Goal: Book appointment/travel/reservation

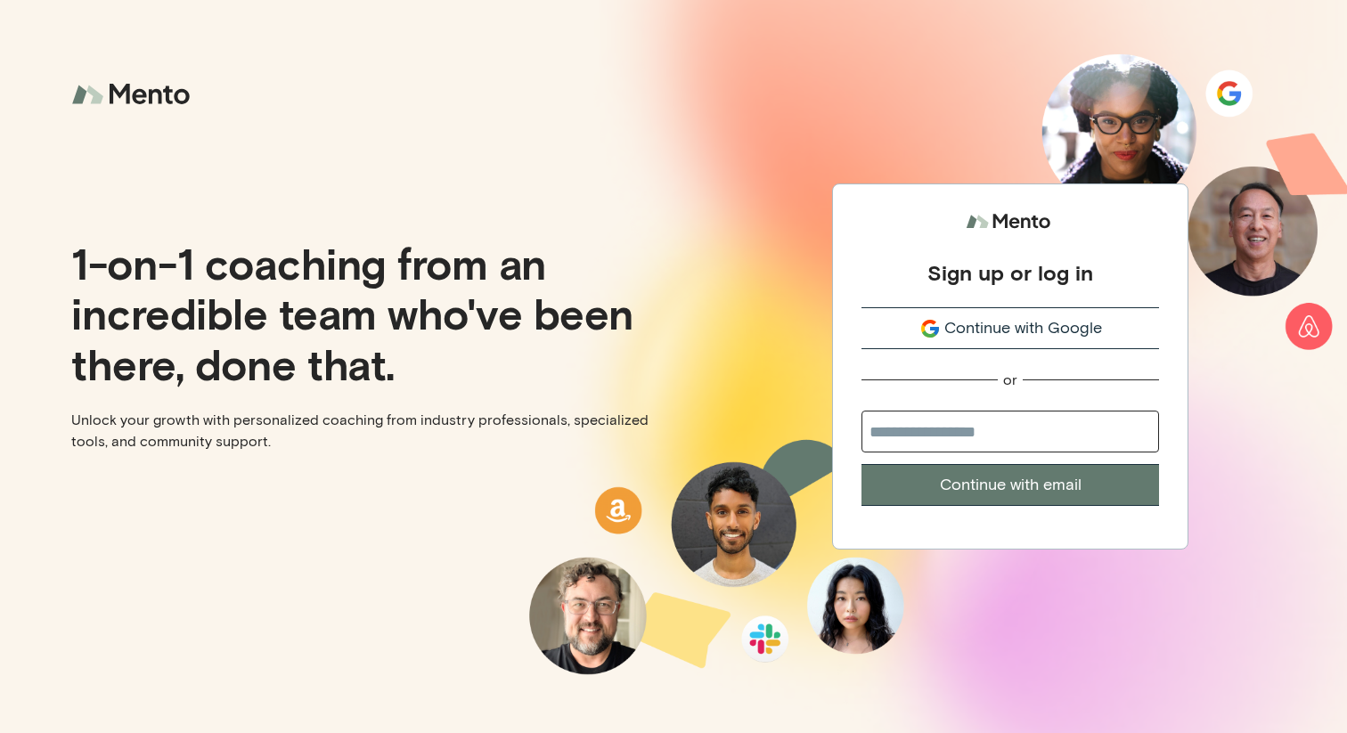
click at [901, 322] on div "Continue with Google" at bounding box center [1011, 328] width 298 height 24
click at [954, 323] on span "Continue with Google" at bounding box center [1023, 328] width 158 height 24
click at [946, 315] on button "Continue with Google" at bounding box center [1011, 328] width 298 height 42
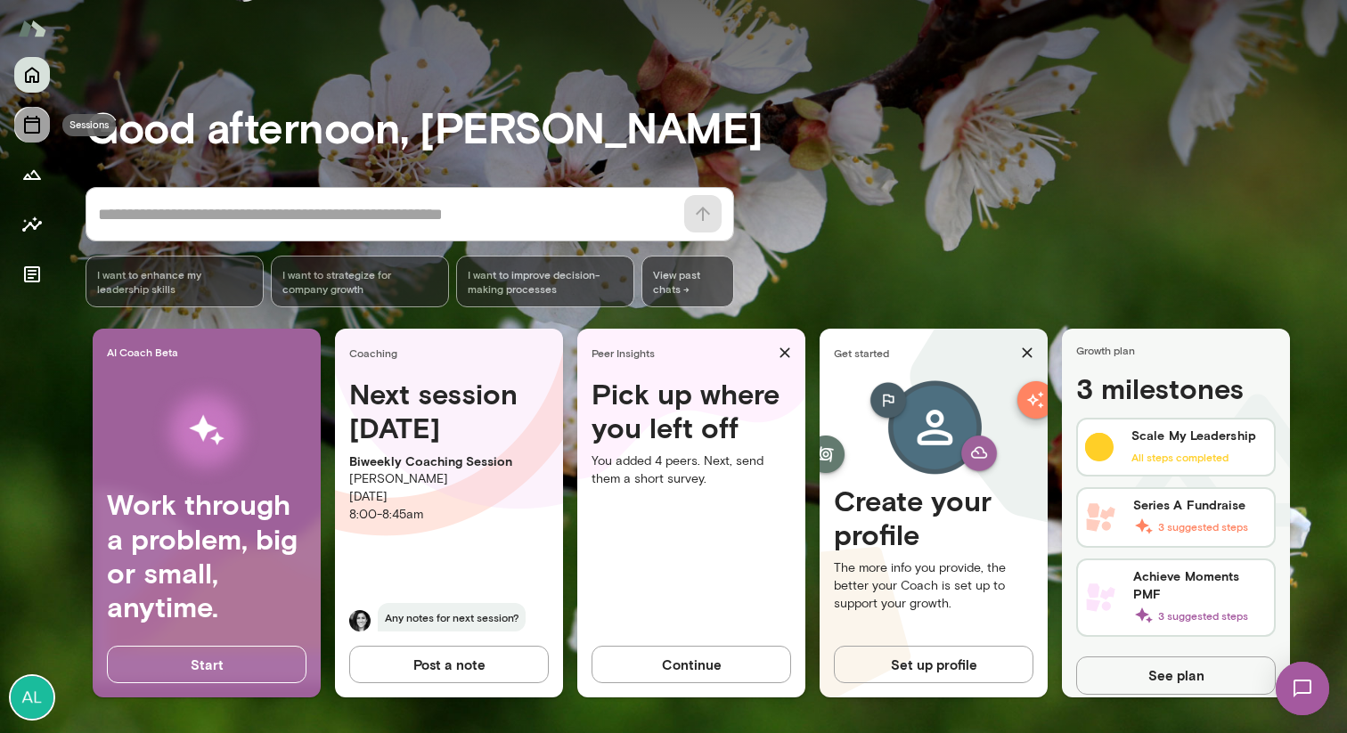
click at [29, 139] on button "Sessions" at bounding box center [32, 125] width 36 height 36
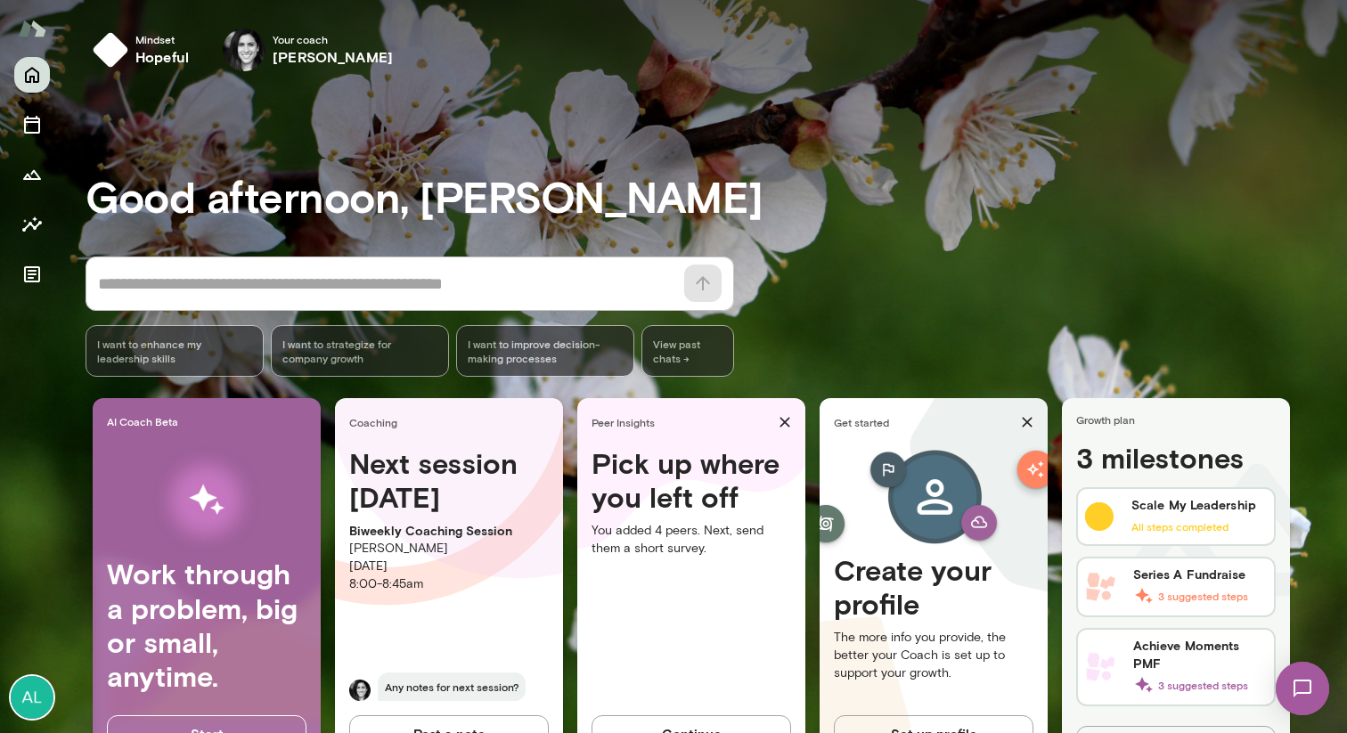
scroll to position [69, 0]
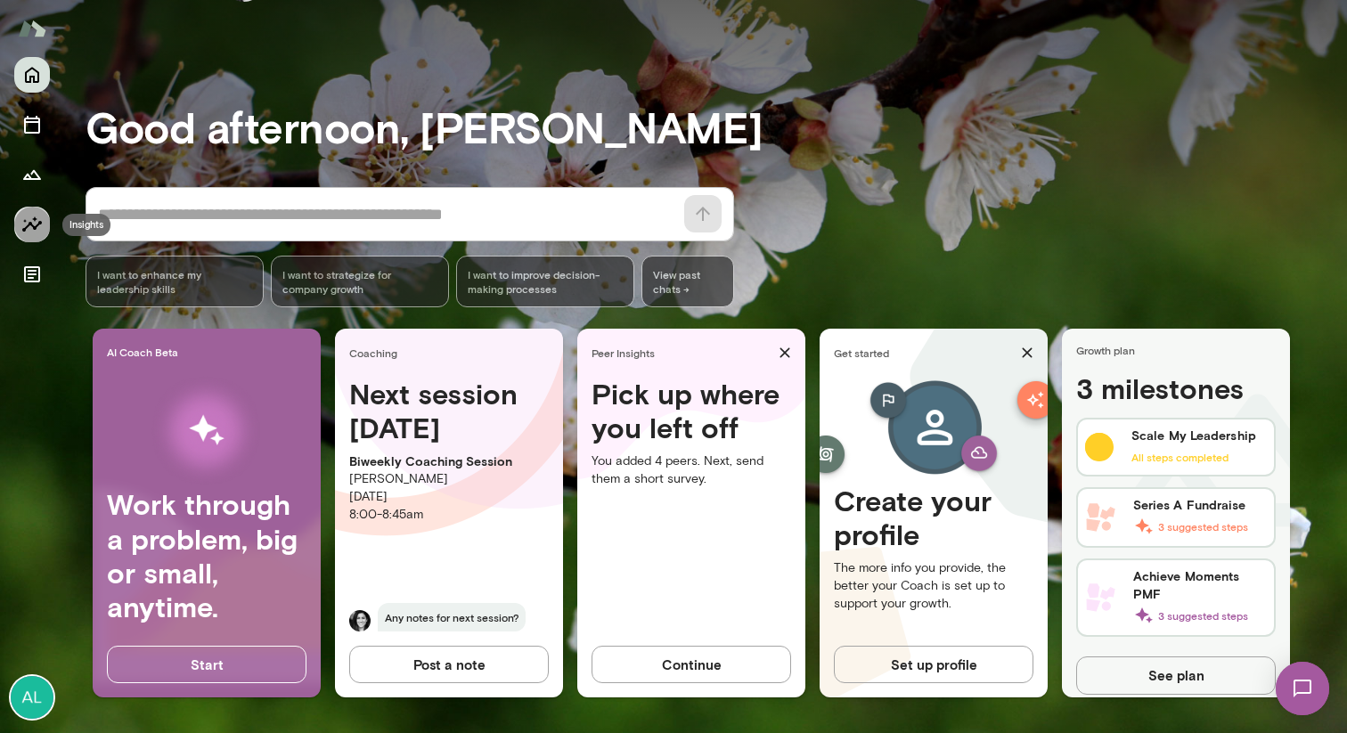
click at [34, 214] on icon "Insights" at bounding box center [31, 224] width 21 height 21
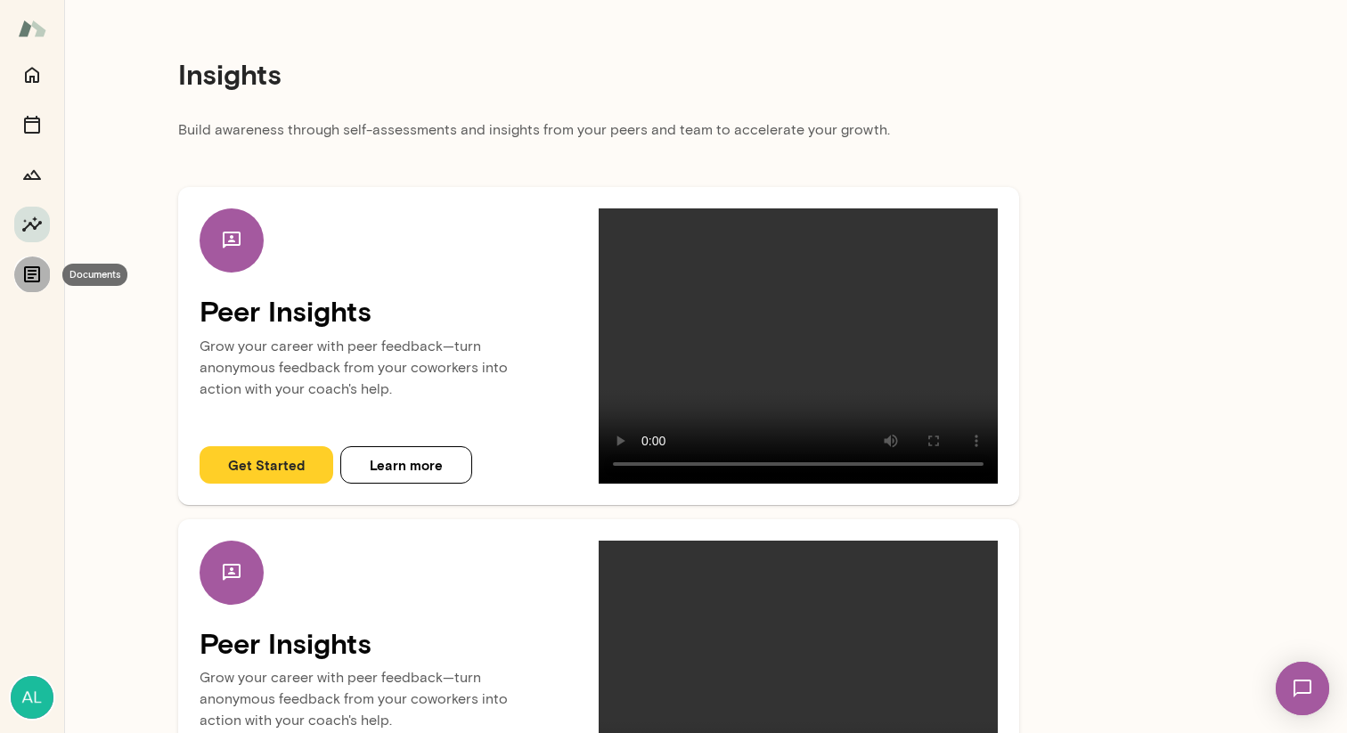
click at [30, 279] on icon "Documents" at bounding box center [31, 274] width 21 height 21
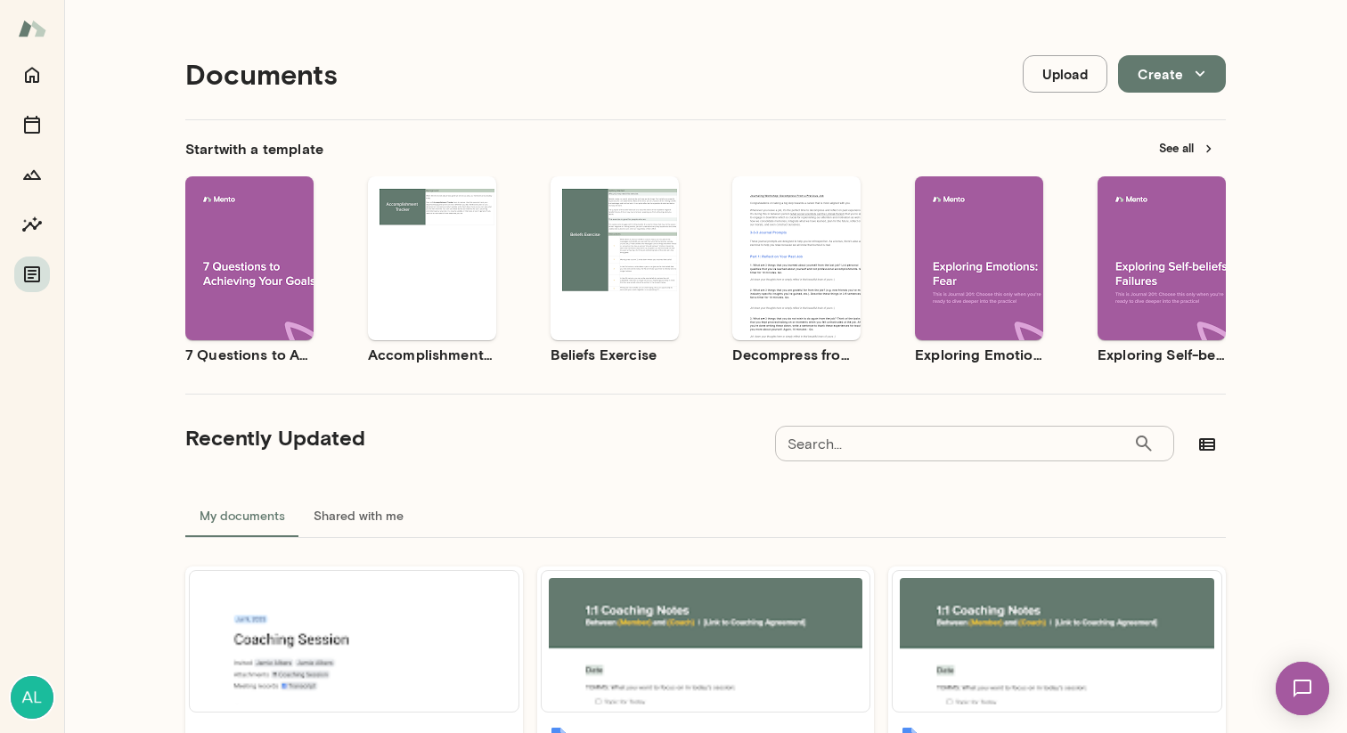
click at [35, 143] on div at bounding box center [32, 174] width 36 height 235
click at [30, 127] on icon "Sessions" at bounding box center [31, 124] width 21 height 21
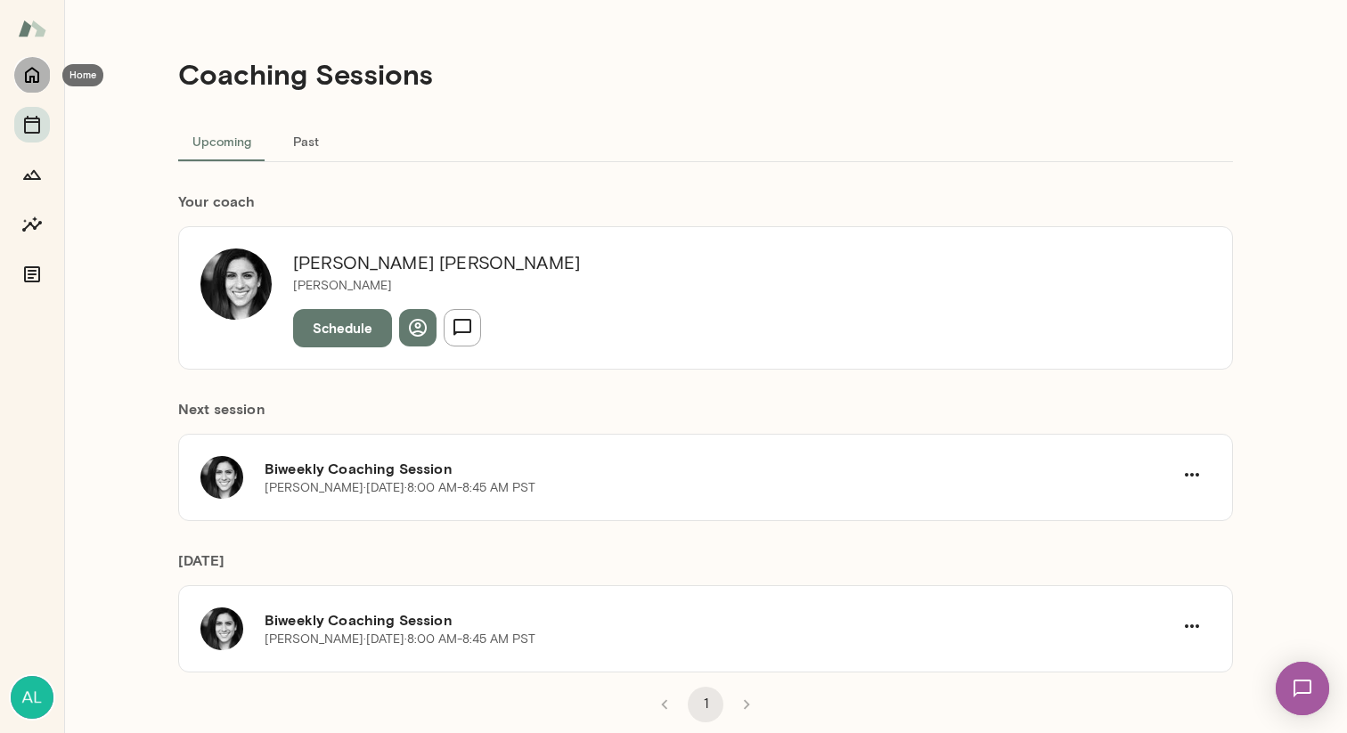
click at [25, 86] on button "Home" at bounding box center [32, 75] width 36 height 36
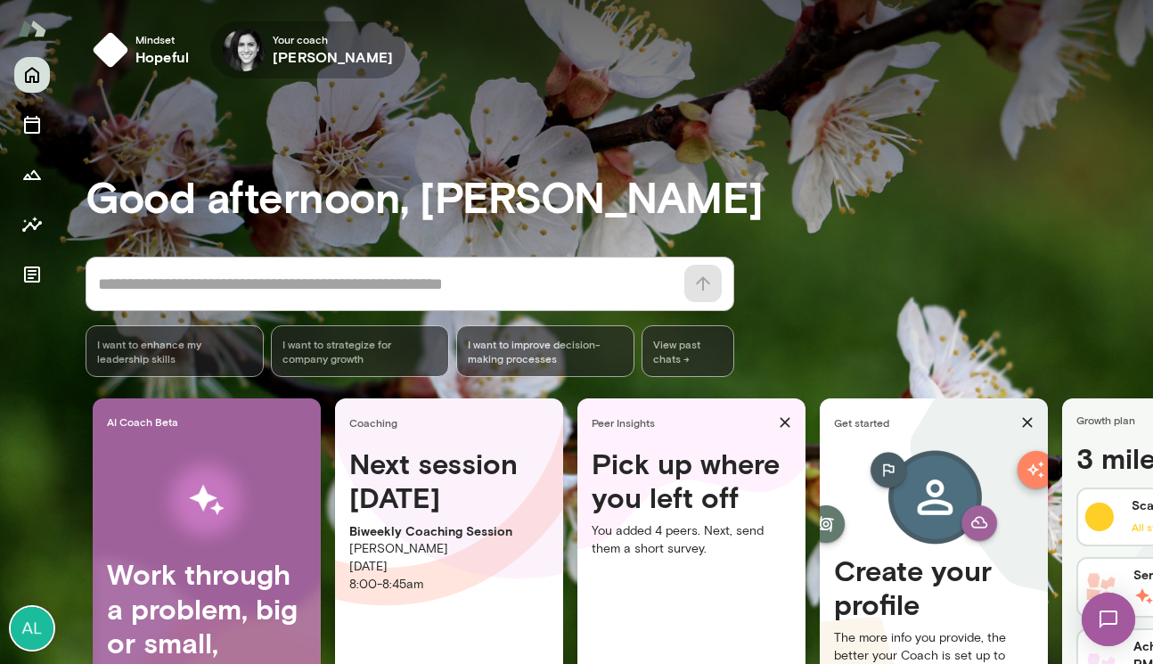
click at [0, 0] on icon "button" at bounding box center [0, 0] width 0 height 0
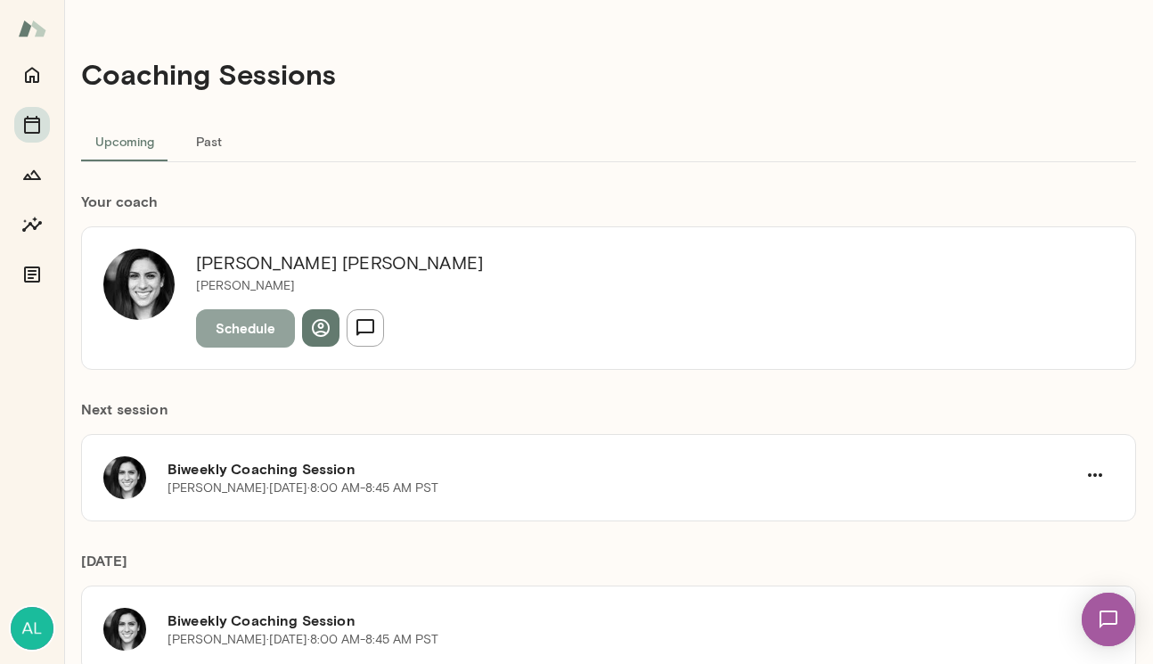
click at [248, 340] on button "Schedule" at bounding box center [245, 327] width 99 height 37
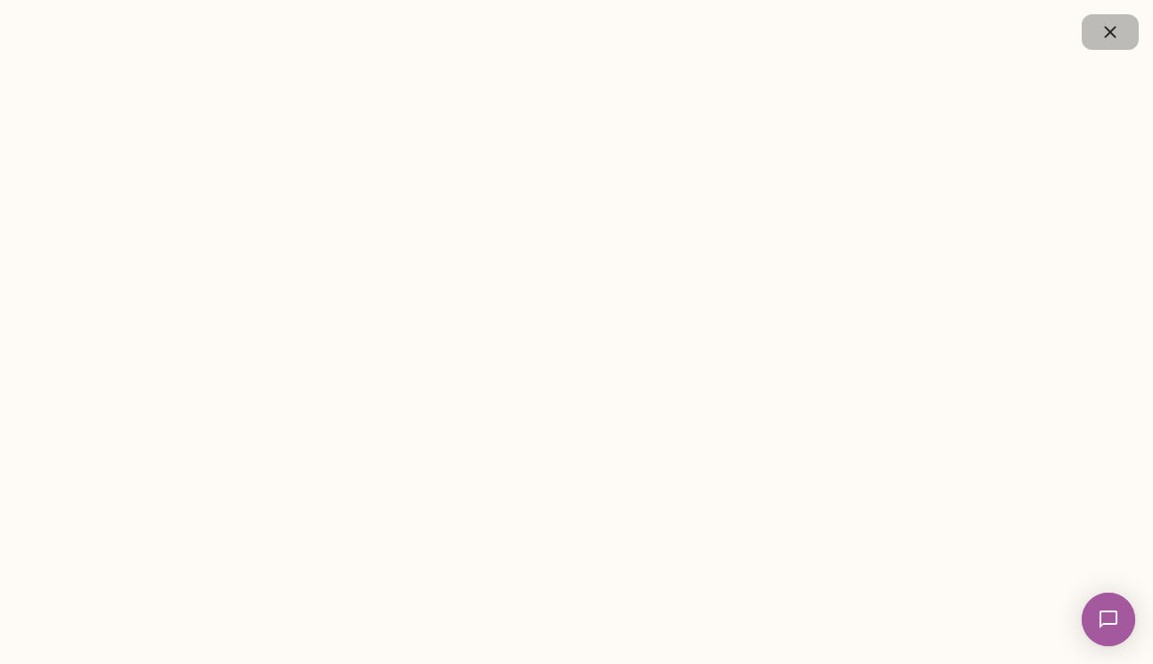
click at [1107, 42] on icon "button" at bounding box center [1109, 31] width 21 height 21
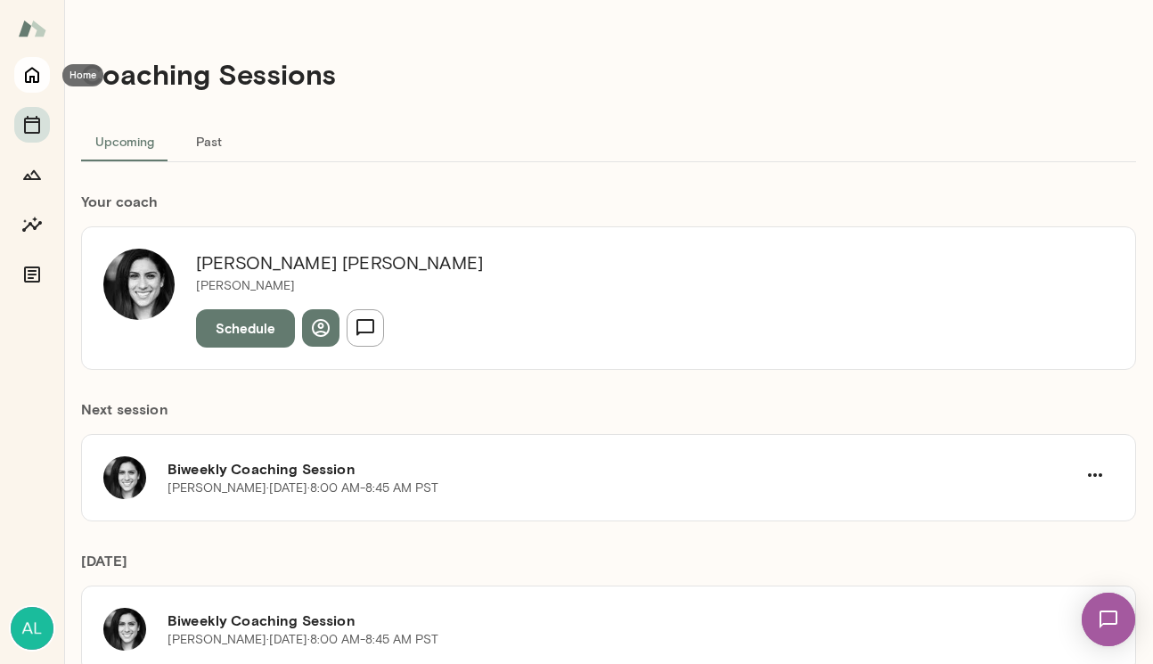
click at [32, 79] on icon "Home" at bounding box center [31, 74] width 21 height 21
